Goal: Task Accomplishment & Management: Use online tool/utility

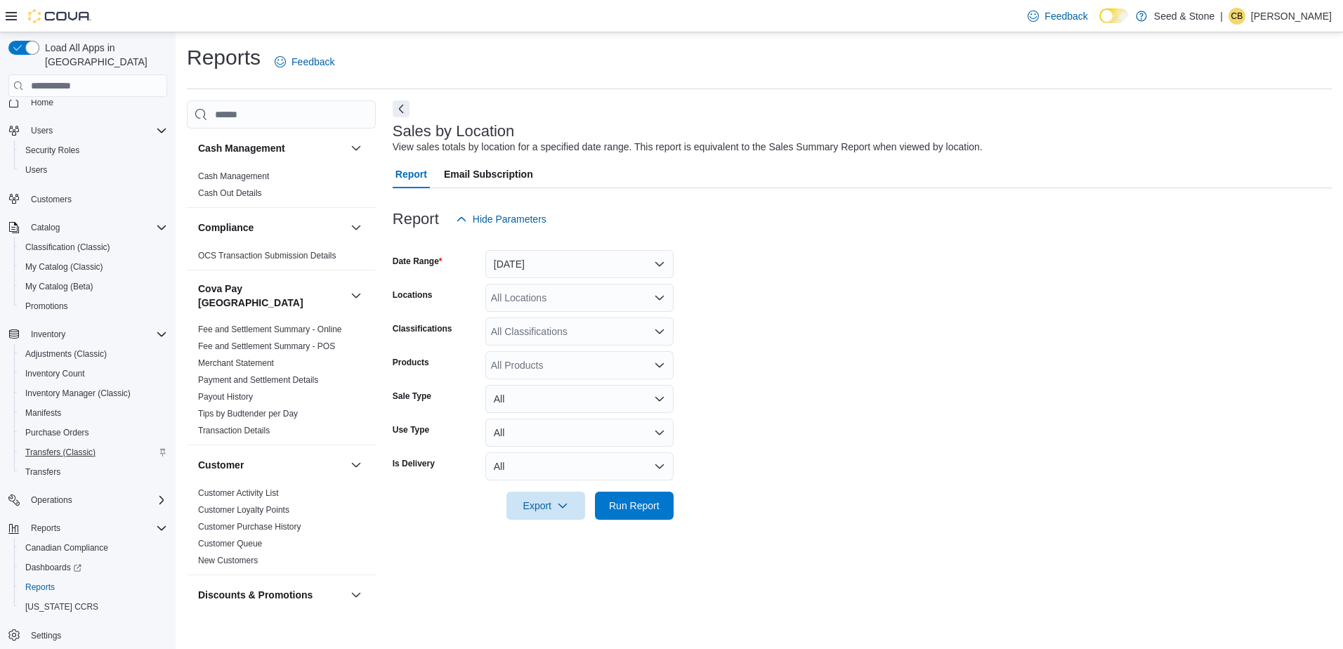
scroll to position [18, 0]
drag, startPoint x: 36, startPoint y: 567, endPoint x: 44, endPoint y: 525, distance: 43.7
click at [36, 577] on span "Reports" at bounding box center [39, 582] width 29 height 11
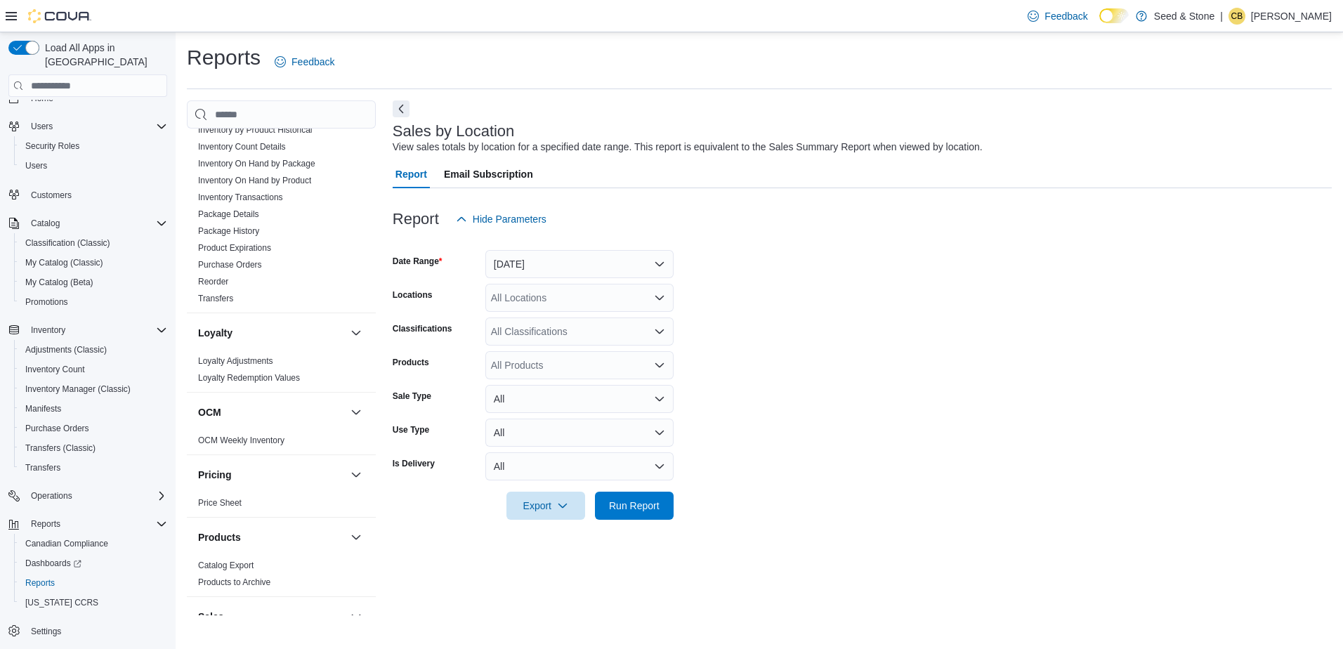
scroll to position [843, 0]
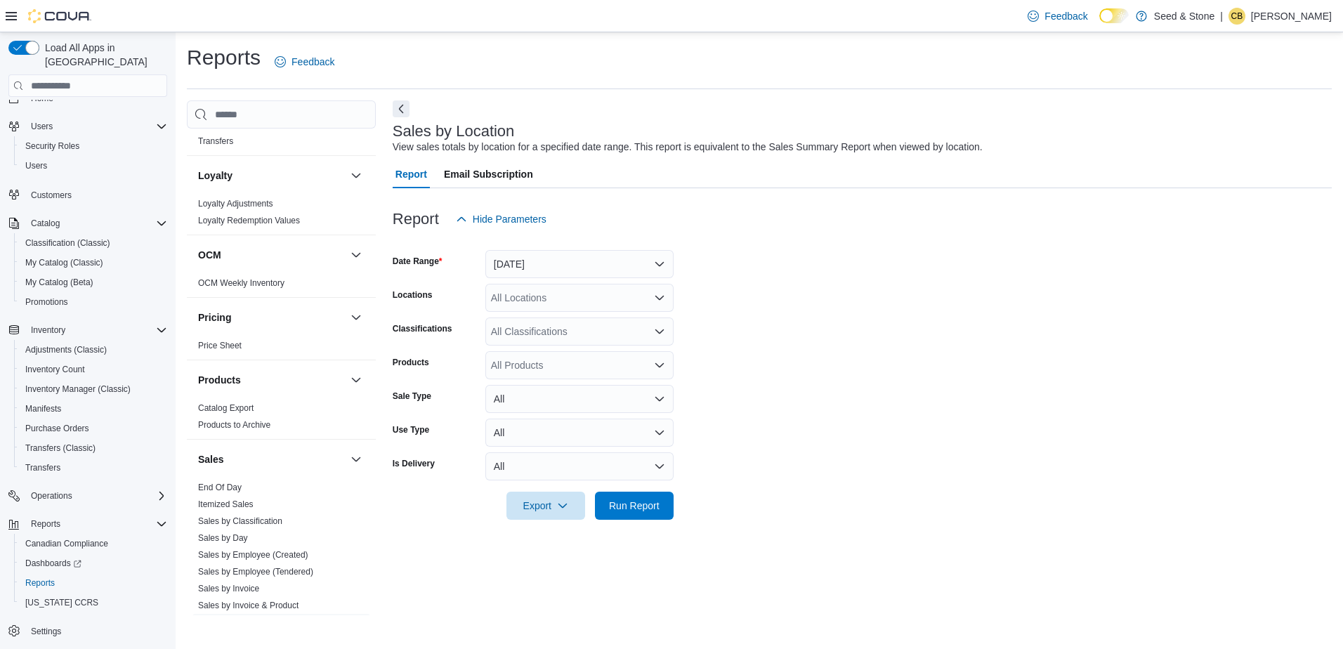
click at [801, 247] on div at bounding box center [862, 241] width 939 height 17
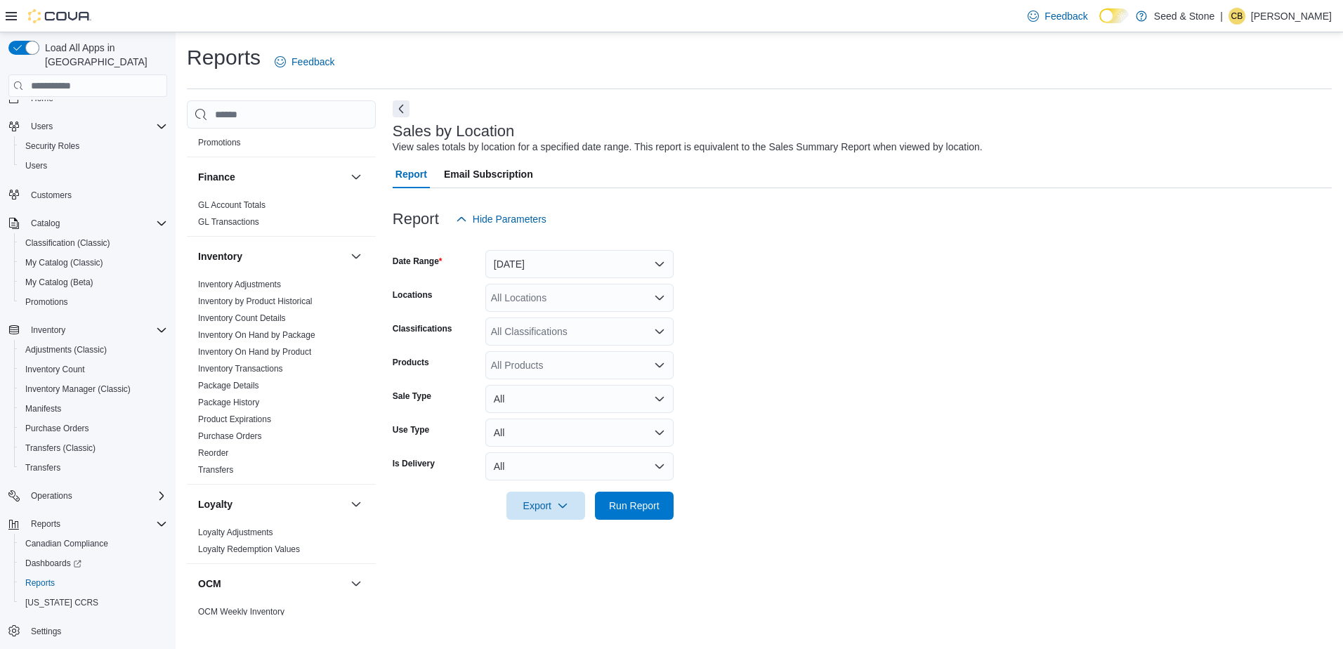
scroll to position [492, 0]
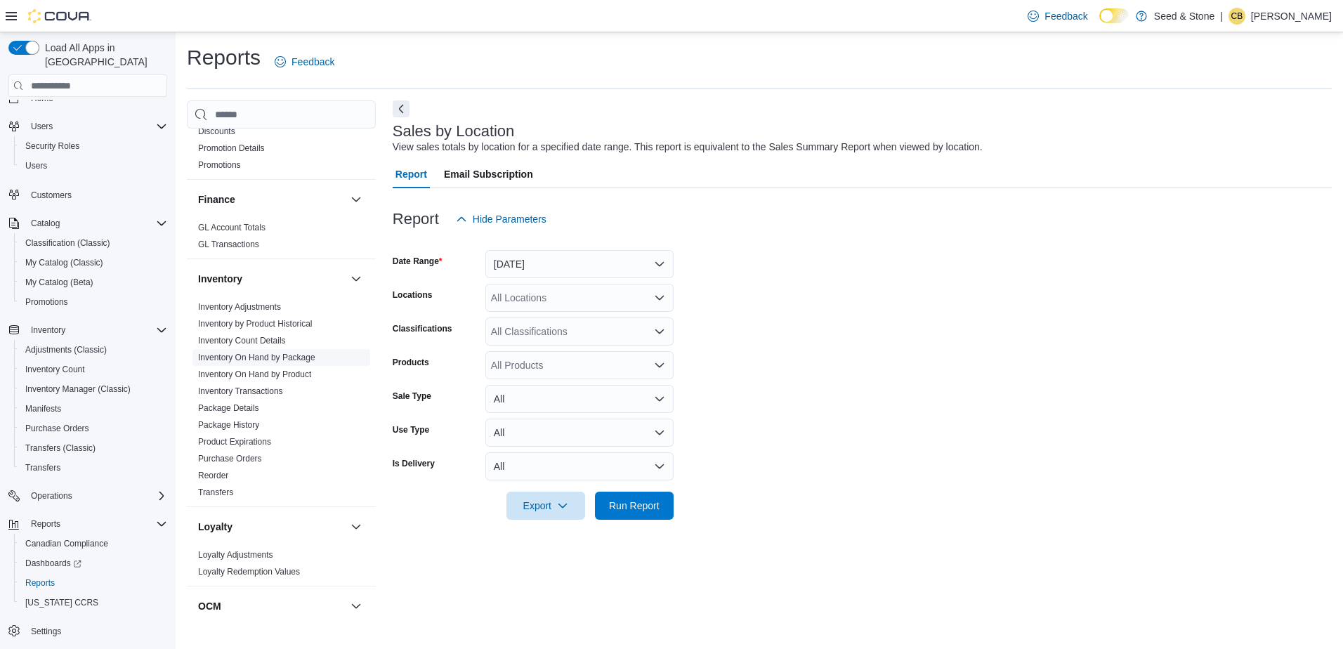
click at [267, 349] on span "Inventory On Hand by Package" at bounding box center [281, 357] width 178 height 17
click at [274, 353] on link "Inventory On Hand by Package" at bounding box center [256, 358] width 117 height 10
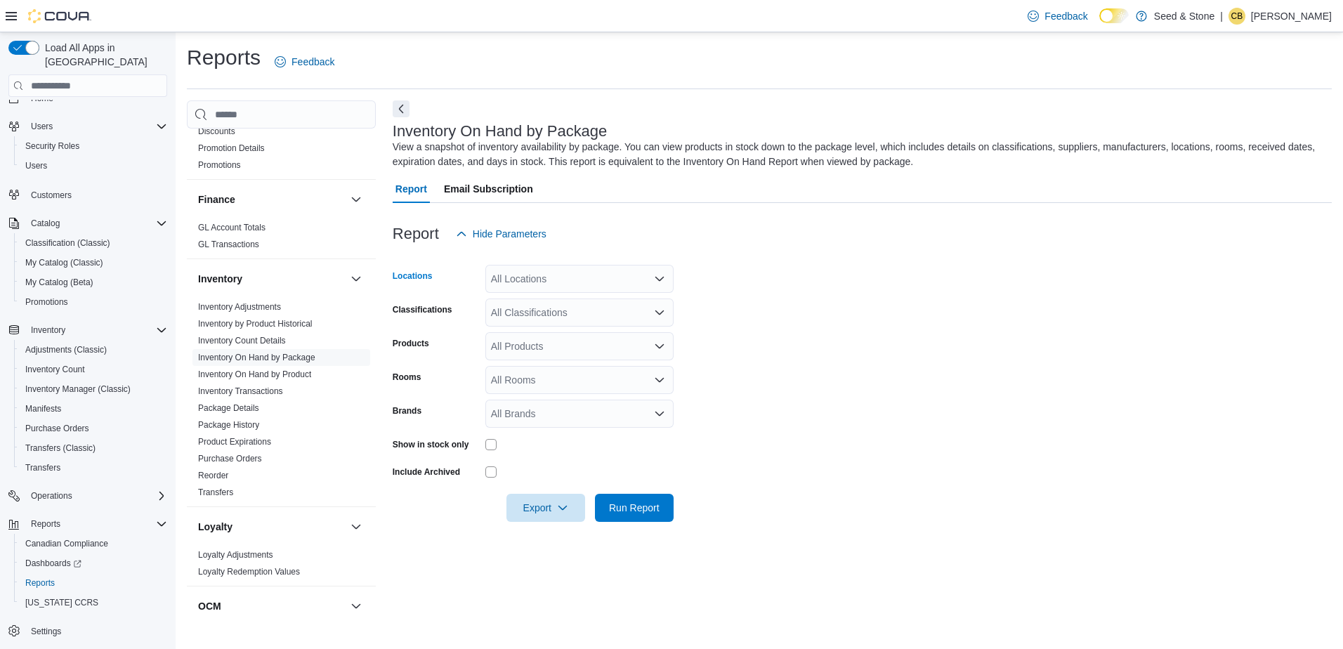
click at [662, 278] on icon "Open list of options" at bounding box center [659, 279] width 8 height 4
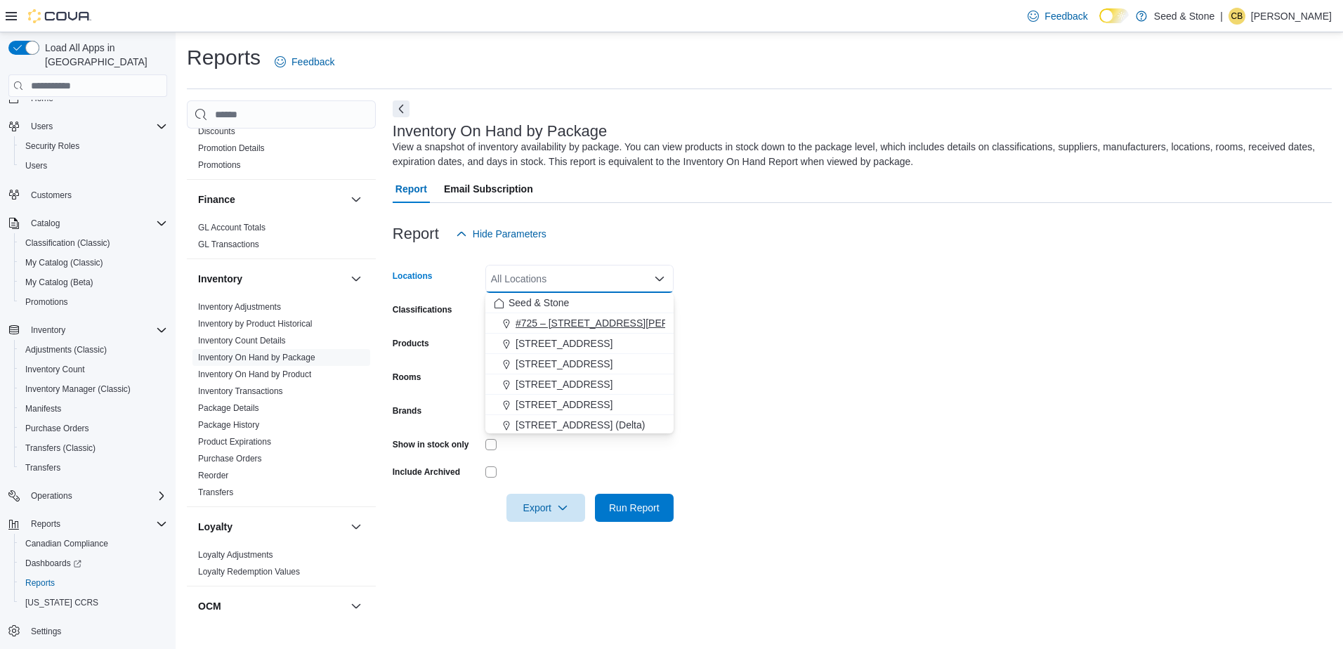
click at [598, 323] on span "#725 – [STREET_ADDRESS][PERSON_NAME])" at bounding box center [622, 323] width 214 height 14
click at [819, 310] on form "Locations #725 – [STREET_ADDRESS][PERSON_NAME] Combo box. Selected. #[STREET_AD…" at bounding box center [862, 385] width 939 height 274
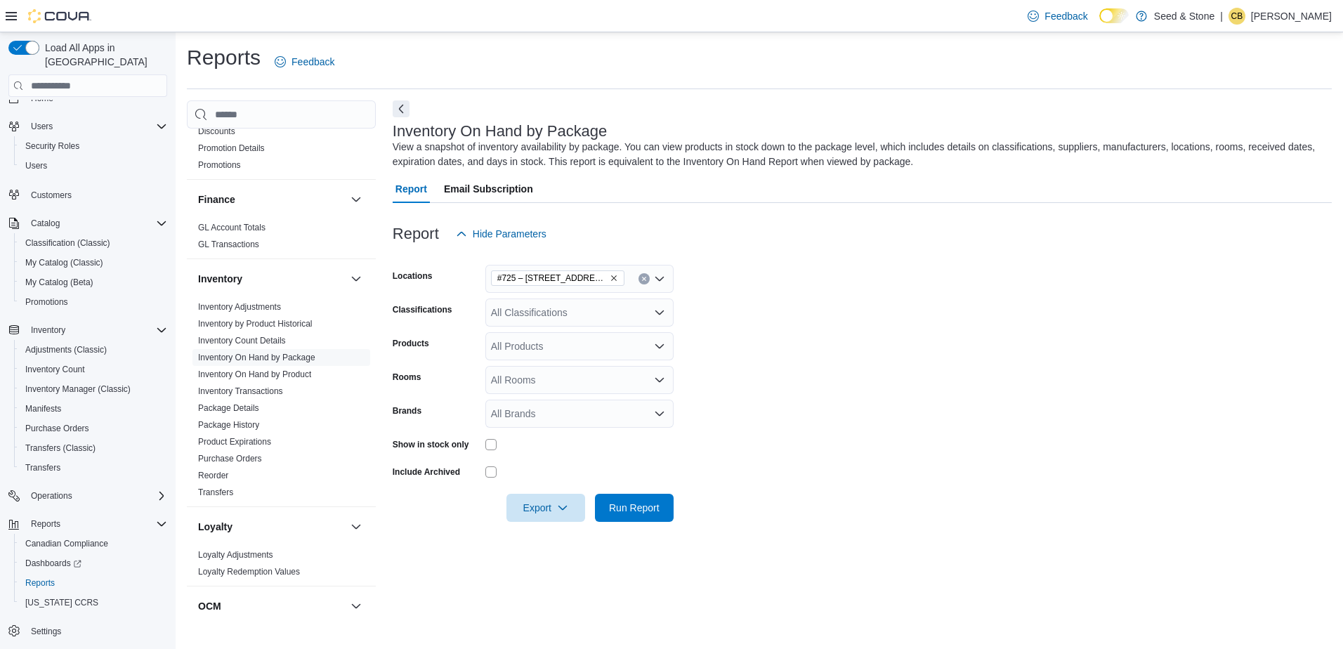
click at [499, 445] on div at bounding box center [579, 444] width 188 height 11
click at [644, 512] on span "Run Report" at bounding box center [634, 507] width 51 height 14
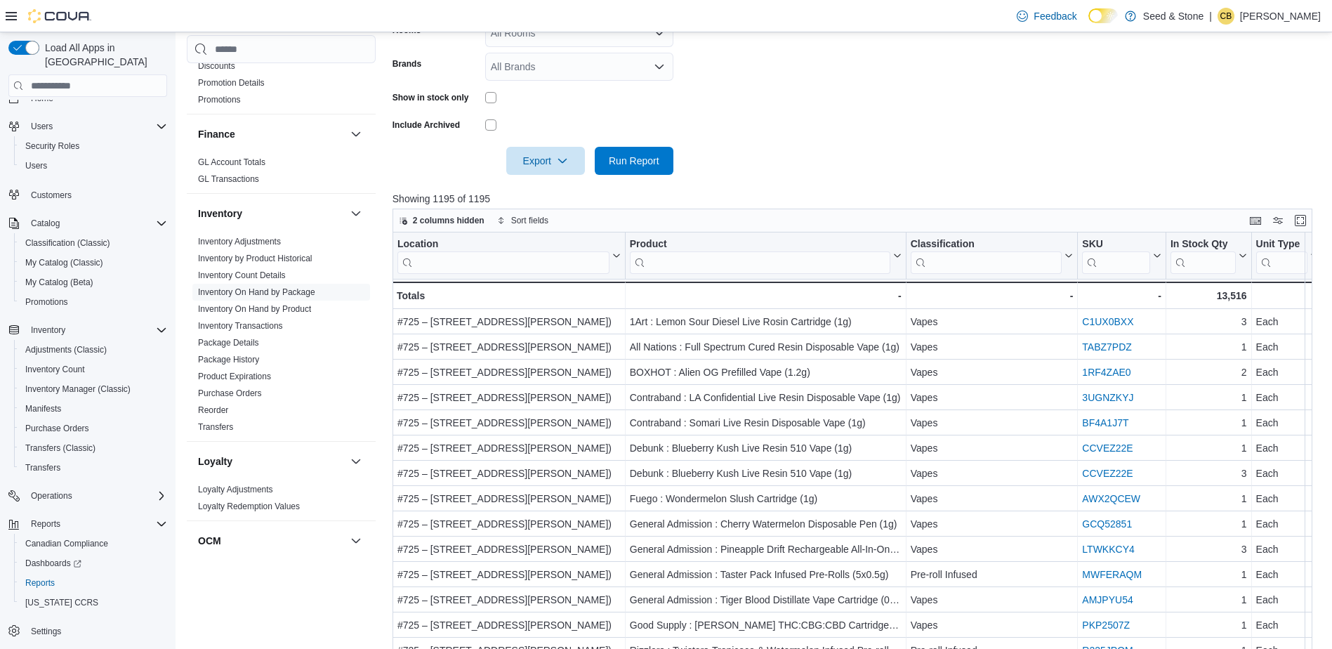
scroll to position [351, 0]
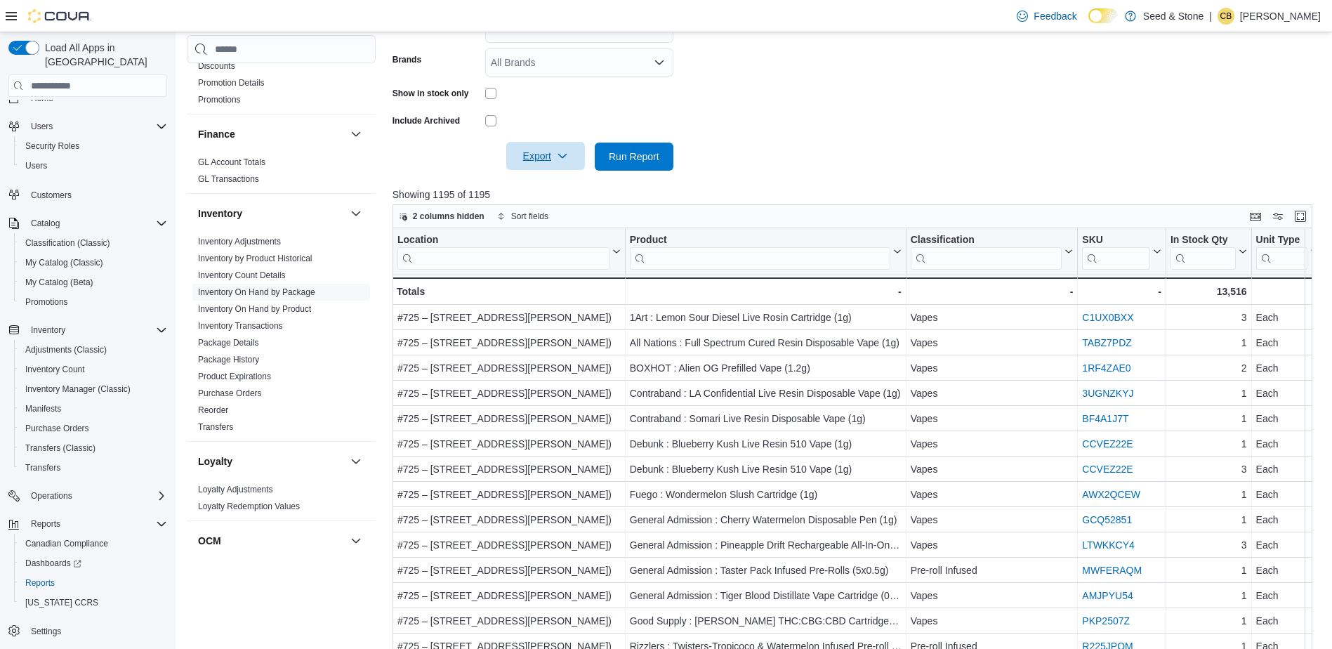
click at [565, 164] on span "Export" at bounding box center [546, 156] width 62 height 28
click at [553, 185] on span "Export to Excel" at bounding box center [547, 184] width 63 height 11
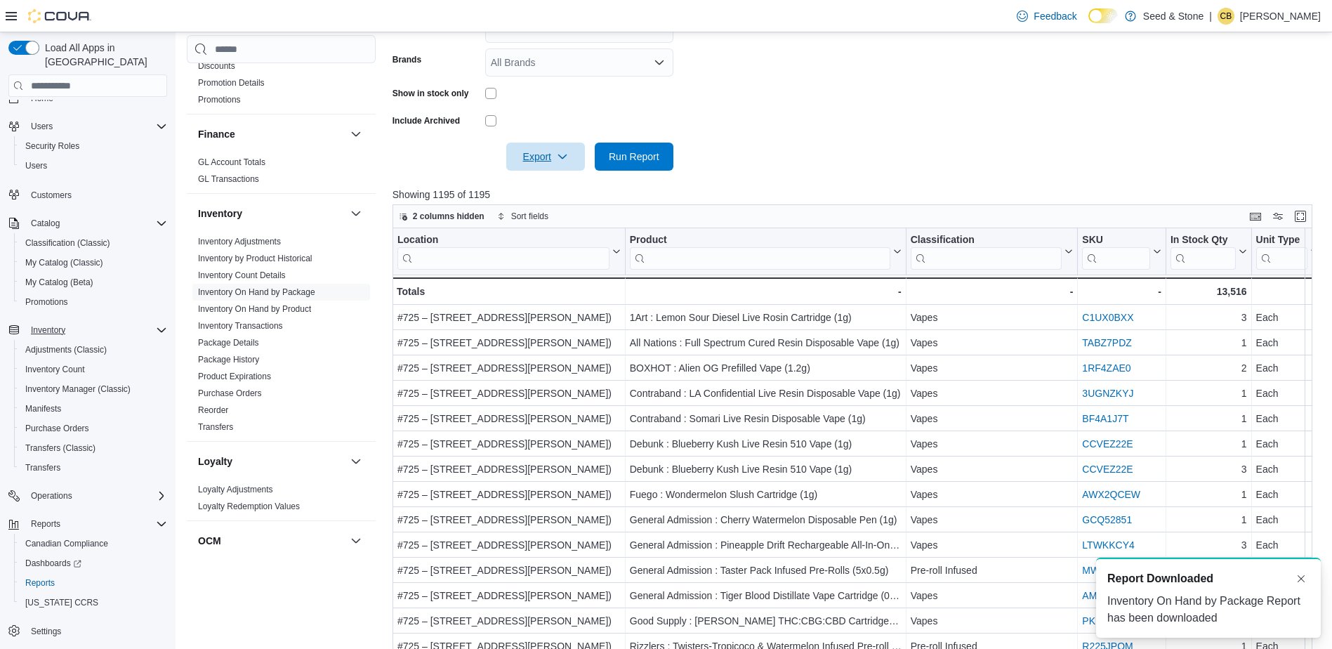
scroll to position [0, 0]
